Goal: Check status: Check status

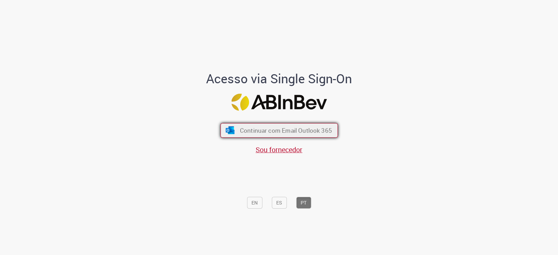
click at [274, 128] on span "Continuar com Email Outlook 365" at bounding box center [285, 130] width 92 height 8
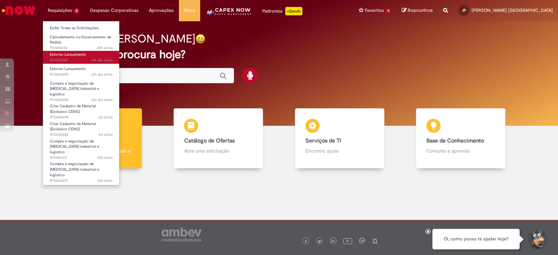
click at [67, 52] on span "Estorno Lançamento" at bounding box center [68, 54] width 36 height 5
click at [78, 57] on span "um dia atrás um dia atrás R13453287" at bounding box center [81, 60] width 63 height 6
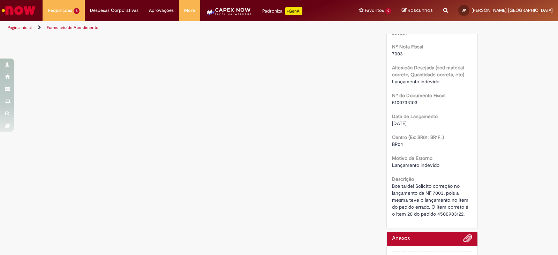
scroll to position [290, 0]
click at [447, 212] on span "Boa tarde! Solicito correção no lançamento da NF 7003, pois a mesma teve o lanç…" at bounding box center [431, 199] width 78 height 34
copy span "4500903122"
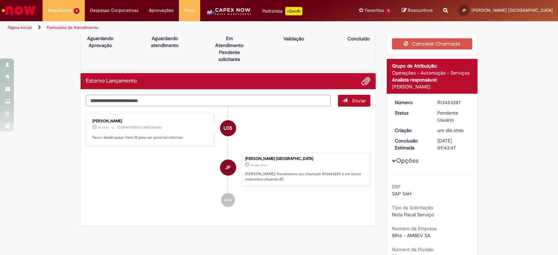
scroll to position [0, 0]
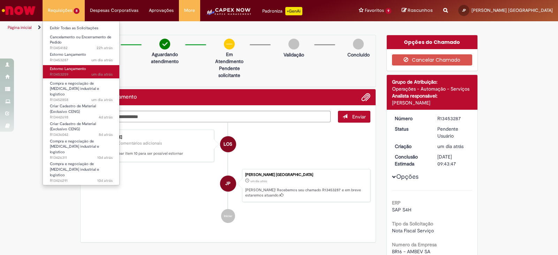
click at [71, 76] on span "um dia atrás um dia atrás R13453259" at bounding box center [81, 75] width 63 height 6
click at [71, 74] on span "um dia atrás um dia atrás R13453259" at bounding box center [81, 75] width 63 height 6
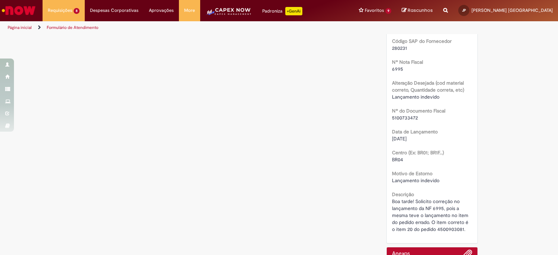
scroll to position [313, 0]
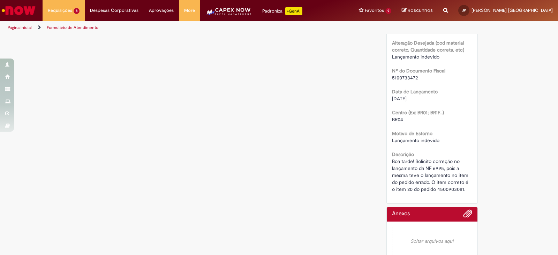
click at [443, 188] on span "Boa tarde! Solicito correção no lançamento da NF 6995, pois a mesma teve o lanç…" at bounding box center [431, 175] width 78 height 34
copy span "4500903081"
